Goal: Task Accomplishment & Management: Manage account settings

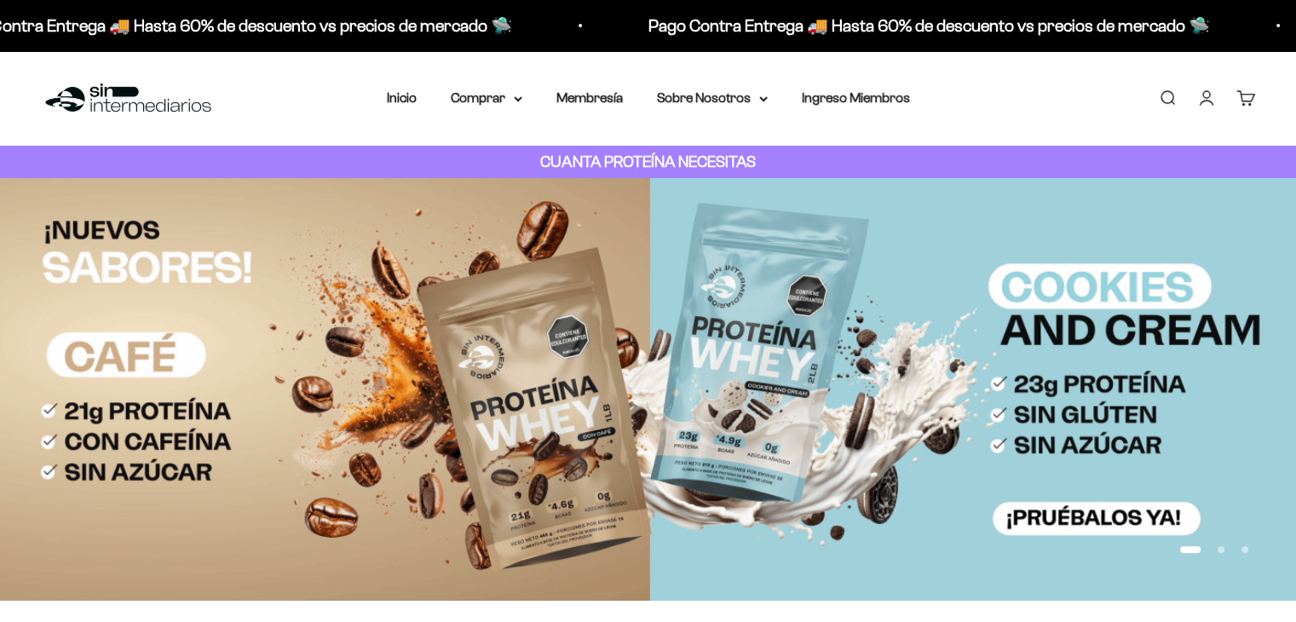
click at [1204, 78] on div "Menú [GEOGRAPHIC_DATA] Inicio Comprar Proteínas Ver Todos Whey Iso Vegan Pancak…" at bounding box center [648, 98] width 1296 height 95
click at [1205, 101] on link "Iniciar sesión" at bounding box center [1206, 98] width 19 height 19
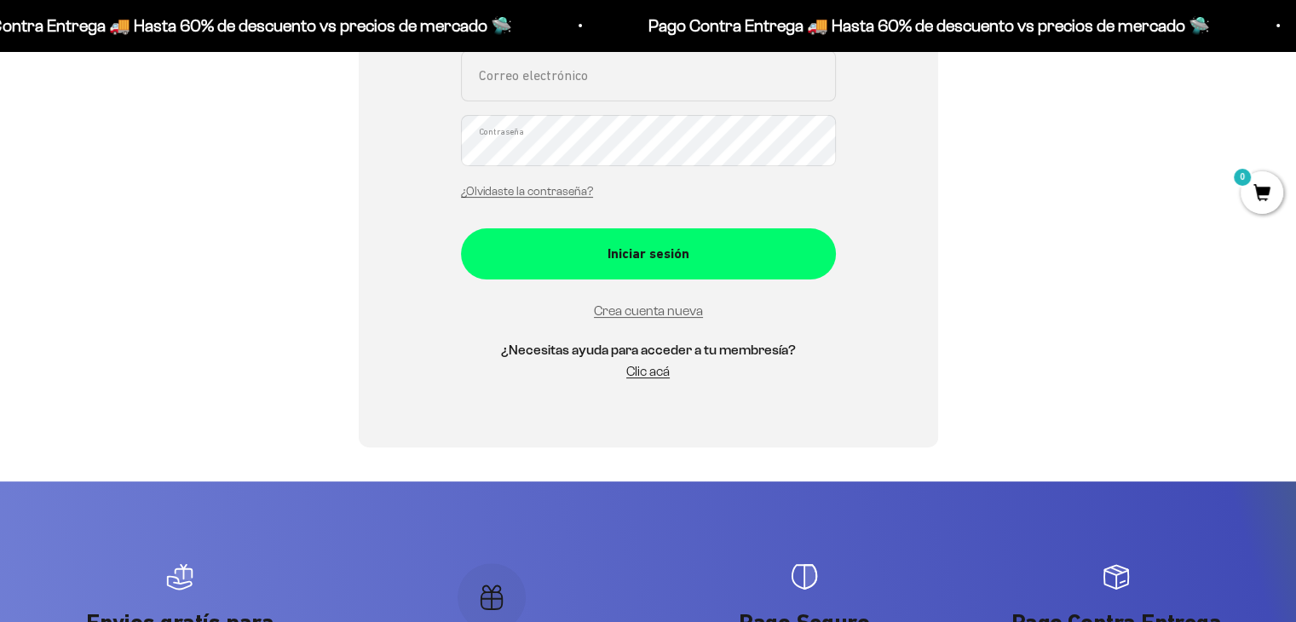
scroll to position [426, 0]
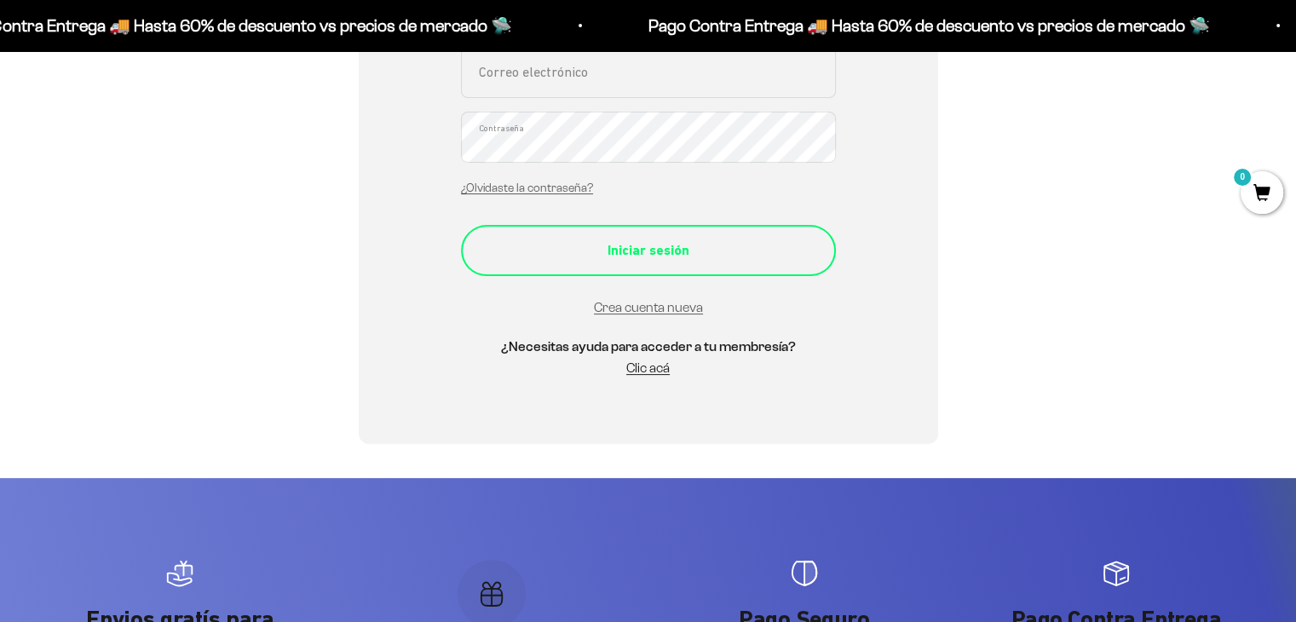
type input "jnnn004@gmail.com"
click at [602, 244] on div "Iniciar sesión" at bounding box center [648, 250] width 307 height 22
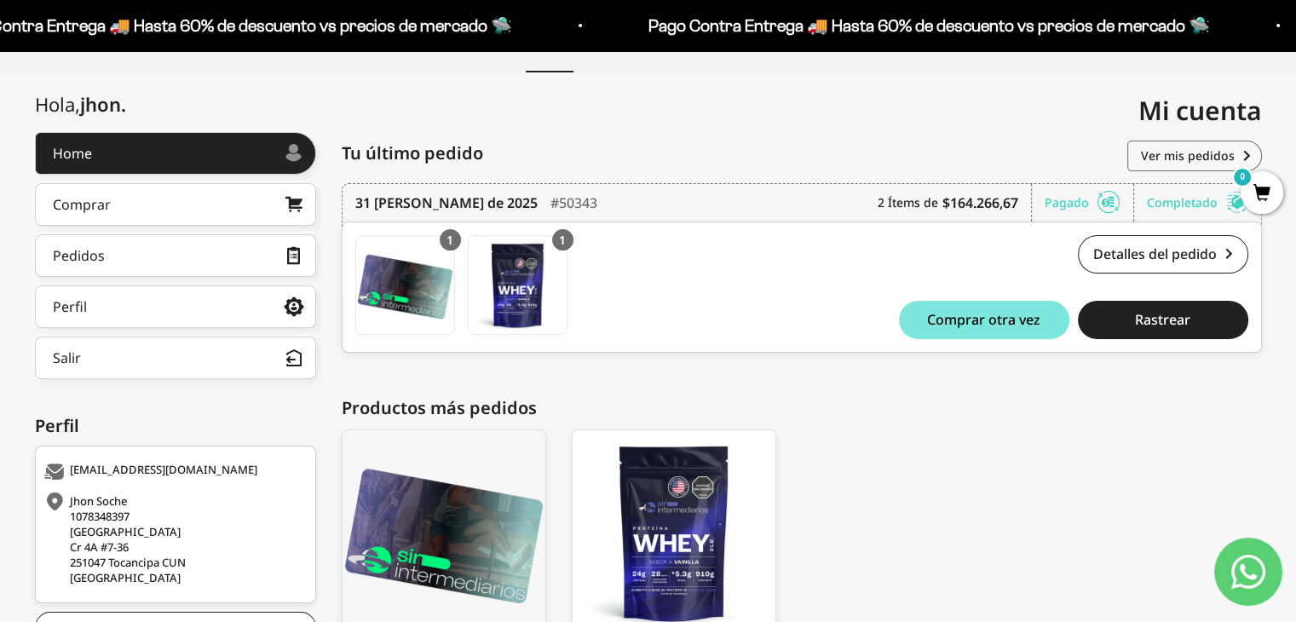
scroll to position [135, 0]
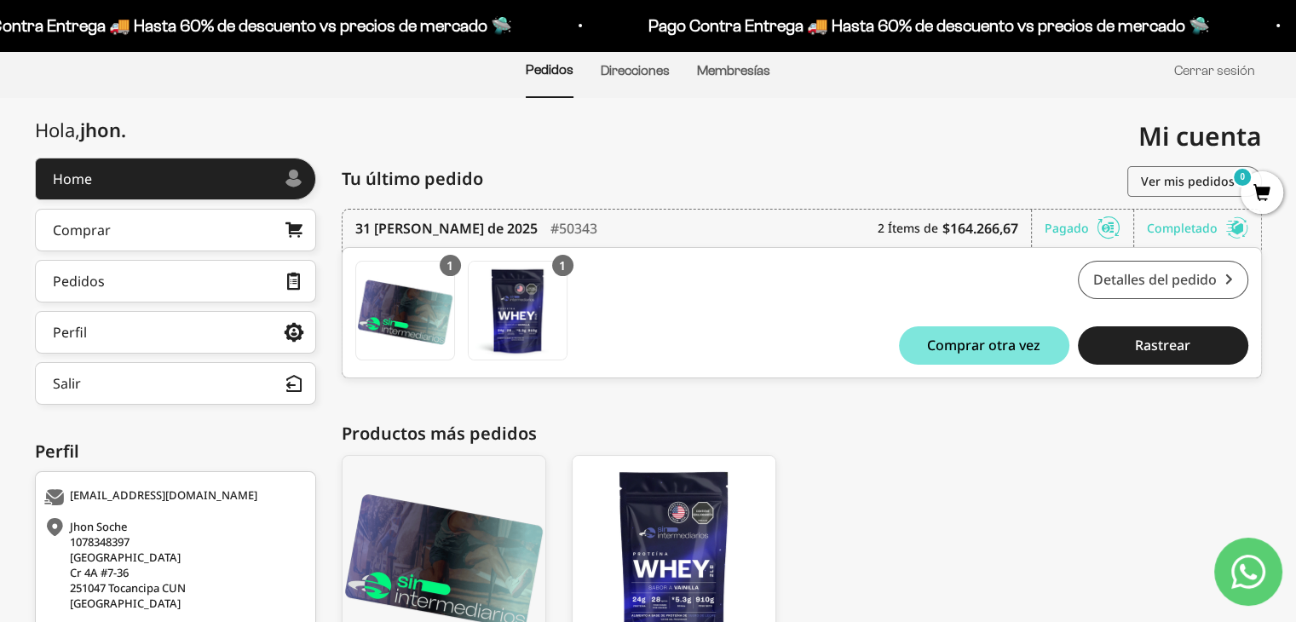
click at [1224, 275] on link "Detalles del pedido" at bounding box center [1163, 280] width 170 height 38
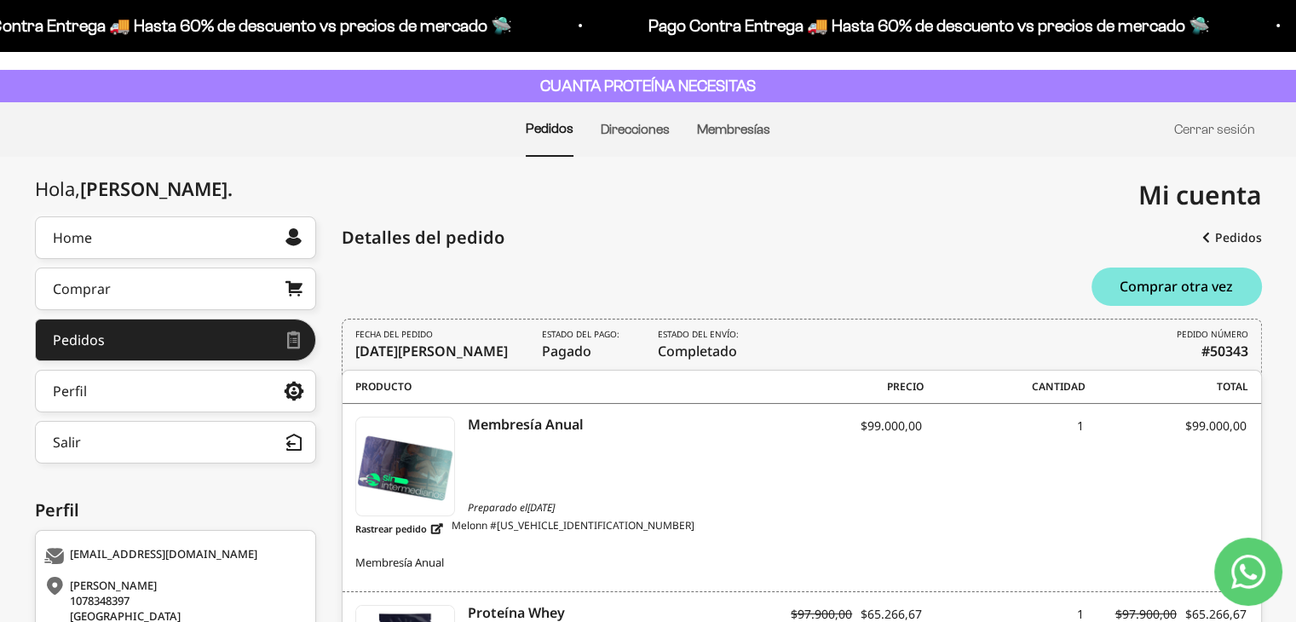
scroll to position [85, 0]
